Goal: Information Seeking & Learning: Learn about a topic

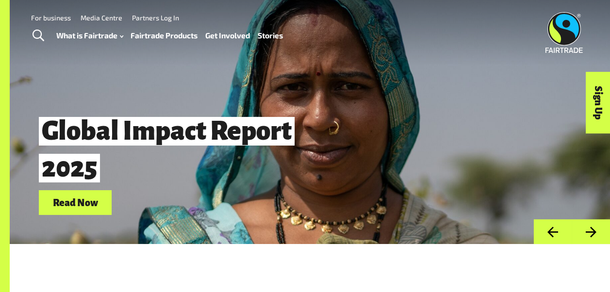
click at [156, 33] on link "Fairtrade Products" at bounding box center [164, 36] width 67 height 14
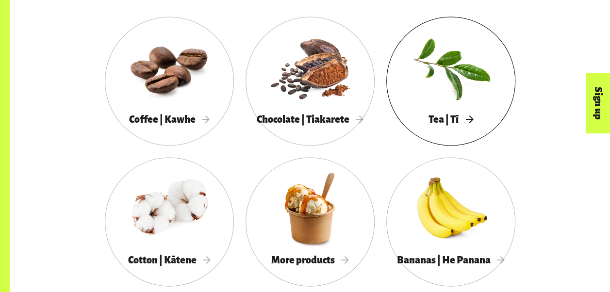
scroll to position [922, 0]
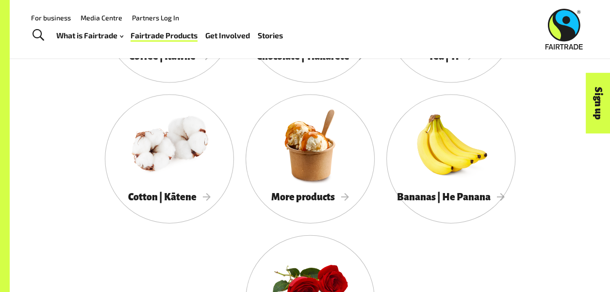
click at [193, 29] on link "Fairtrade Products" at bounding box center [164, 36] width 67 height 14
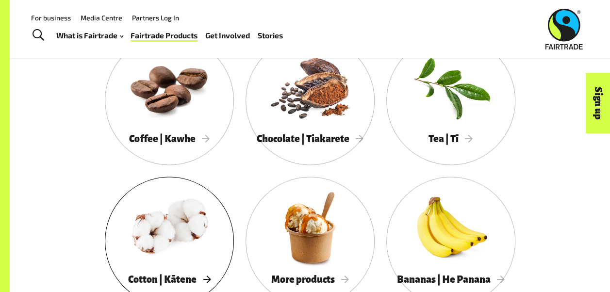
scroll to position [825, 0]
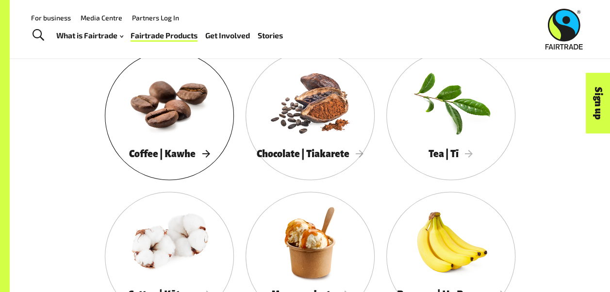
click at [167, 124] on div at bounding box center [169, 102] width 129 height 84
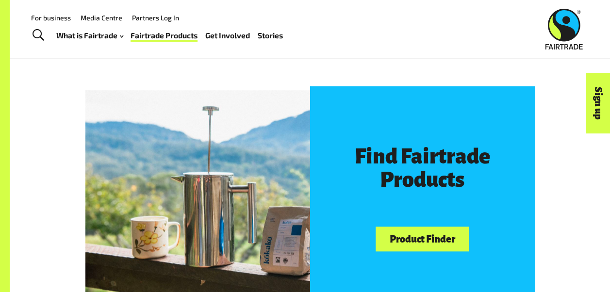
scroll to position [437, 0]
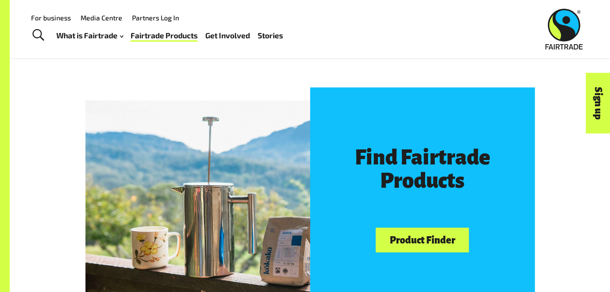
click at [40, 15] on link "For business" at bounding box center [51, 18] width 40 height 8
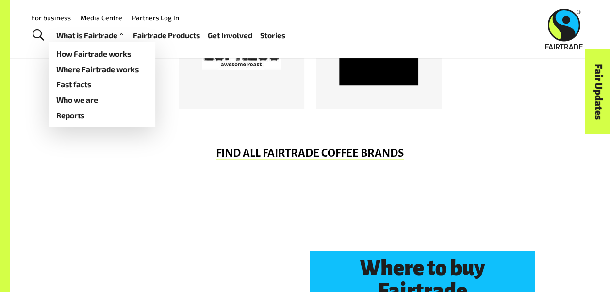
scroll to position [679, 0]
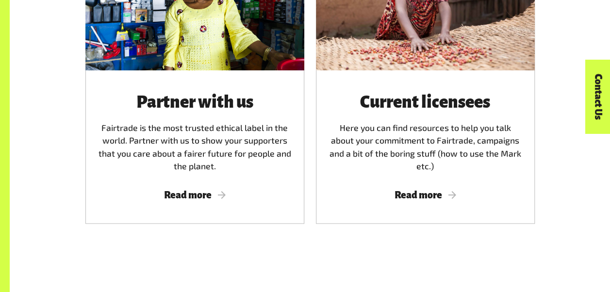
scroll to position [582, 0]
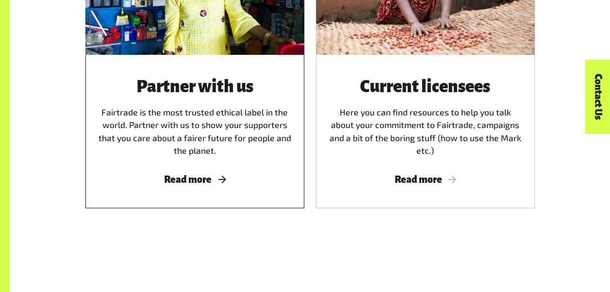
click at [191, 185] on span "Read more" at bounding box center [195, 179] width 196 height 11
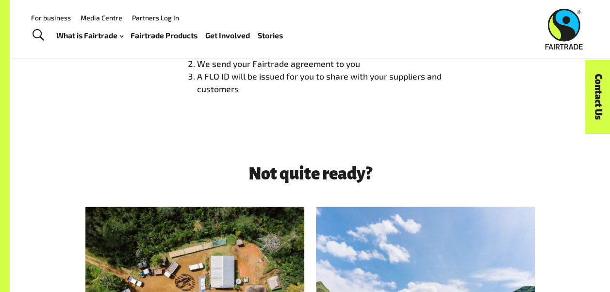
scroll to position [776, 0]
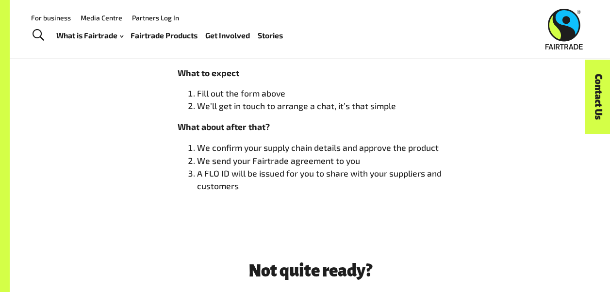
drag, startPoint x: 176, startPoint y: 35, endPoint x: 183, endPoint y: 36, distance: 6.9
click at [176, 35] on link "Fairtrade Products" at bounding box center [164, 36] width 67 height 14
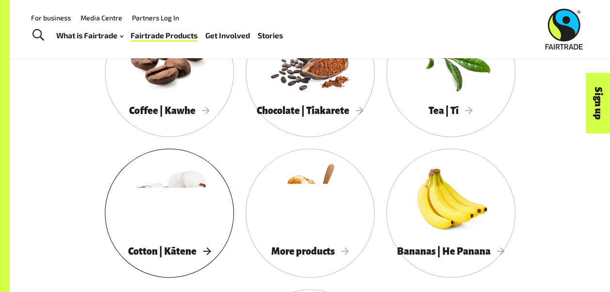
scroll to position [825, 0]
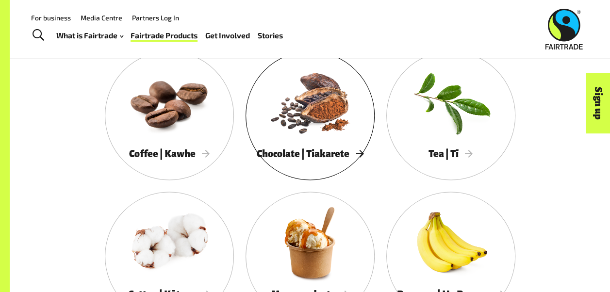
click at [281, 158] on span "Chocolate | Tiakarete" at bounding box center [310, 153] width 107 height 11
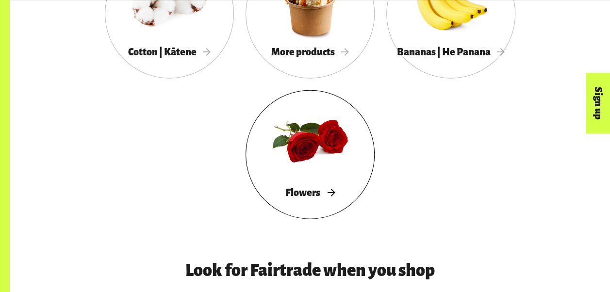
scroll to position [1068, 0]
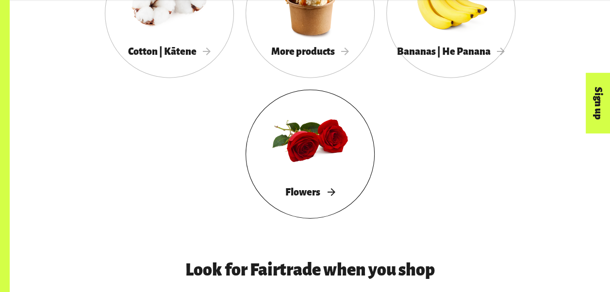
click at [296, 149] on div at bounding box center [310, 141] width 129 height 84
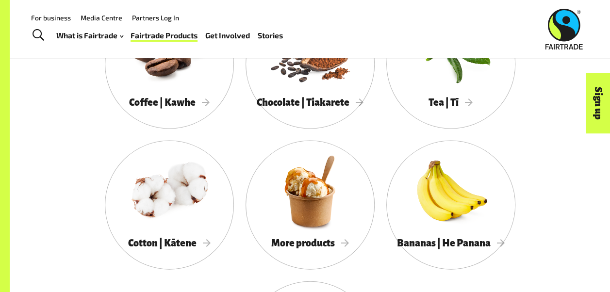
scroll to position [874, 0]
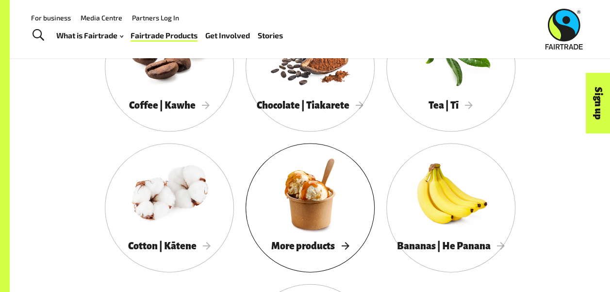
click at [304, 214] on div at bounding box center [310, 194] width 129 height 84
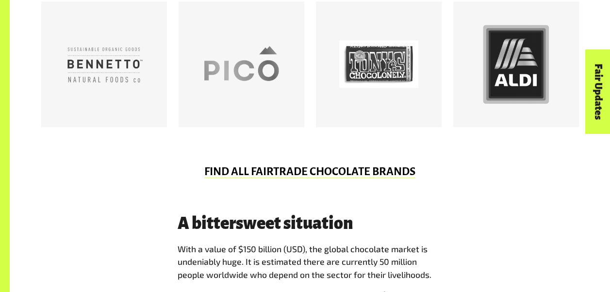
scroll to position [534, 0]
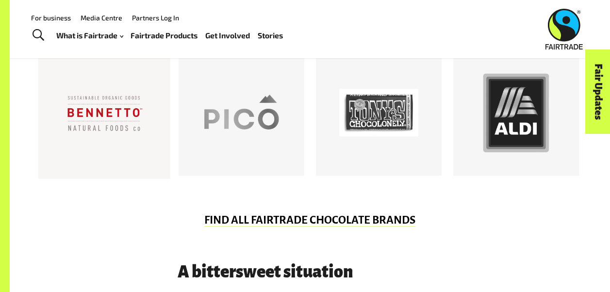
click at [93, 118] on div at bounding box center [104, 112] width 79 height 79
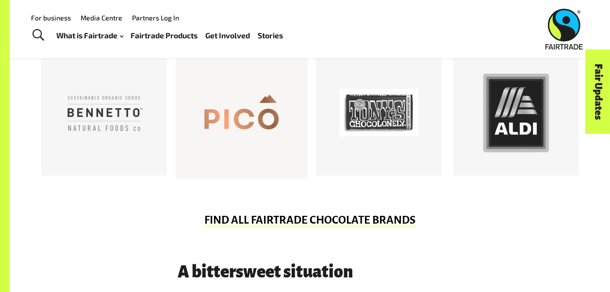
click at [245, 128] on div at bounding box center [241, 112] width 79 height 79
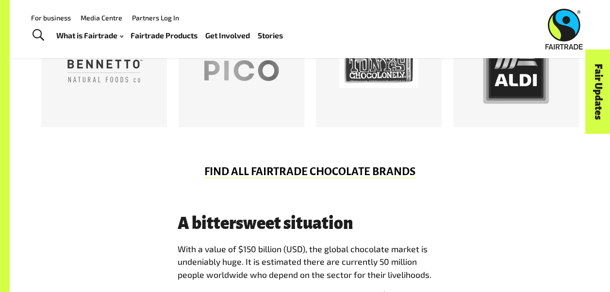
scroll to position [485, 0]
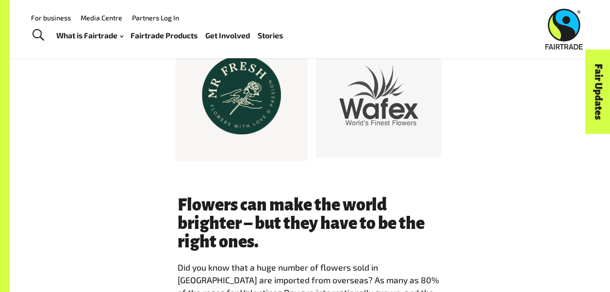
scroll to position [485, 0]
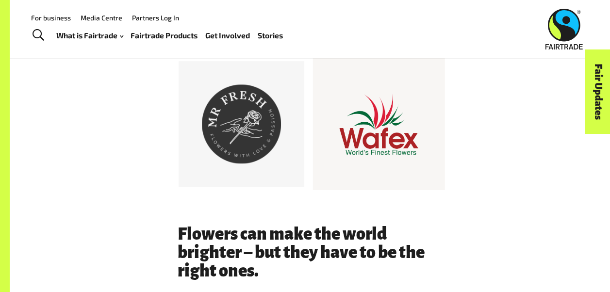
click at [387, 127] on div at bounding box center [378, 123] width 79 height 79
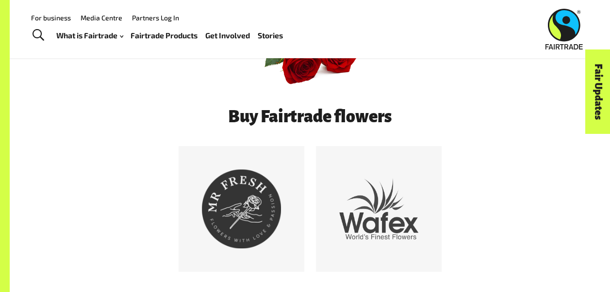
scroll to position [340, 0]
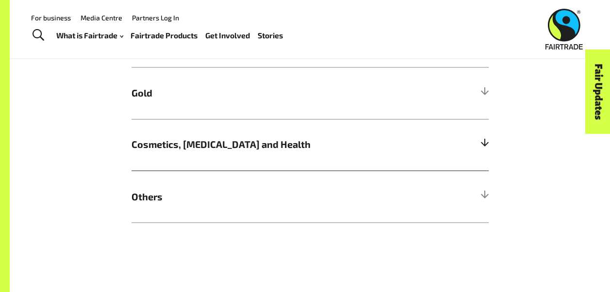
scroll to position [679, 0]
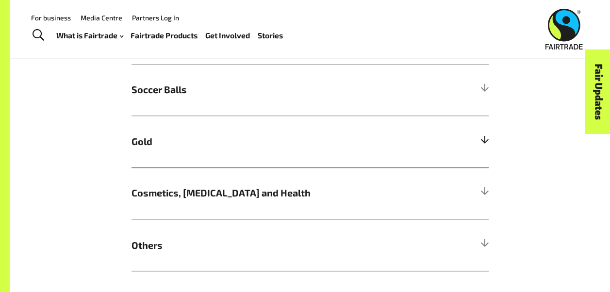
click at [148, 148] on span "Gold" at bounding box center [266, 141] width 268 height 15
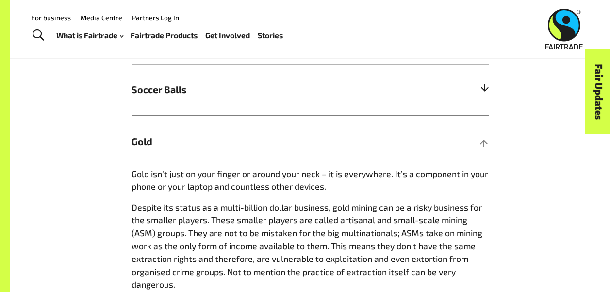
click at [171, 97] on span "Soccer Balls" at bounding box center [266, 90] width 268 height 15
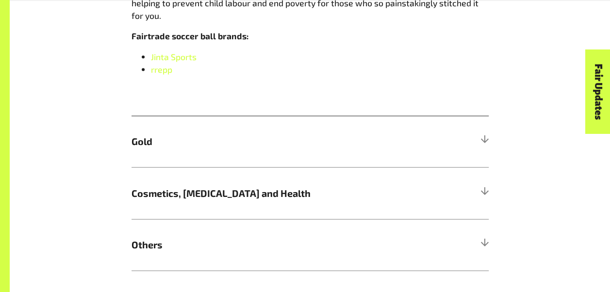
scroll to position [971, 0]
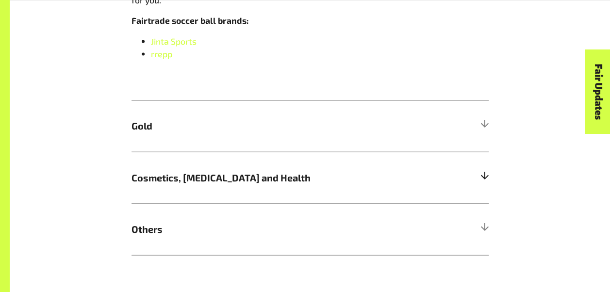
click at [250, 171] on span "Cosmetics, [MEDICAL_DATA] and Health" at bounding box center [266, 178] width 268 height 15
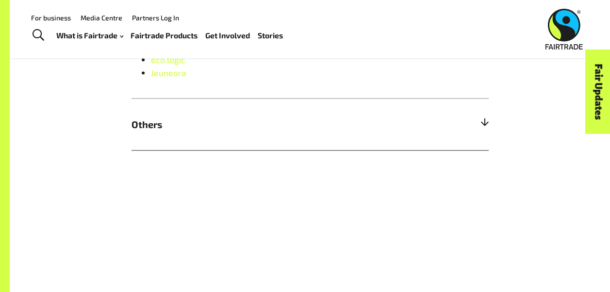
click at [162, 131] on span "Others" at bounding box center [266, 124] width 268 height 15
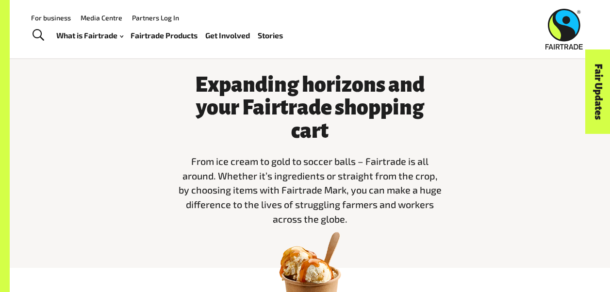
scroll to position [49, 0]
